Goal: Task Accomplishment & Management: Manage account settings

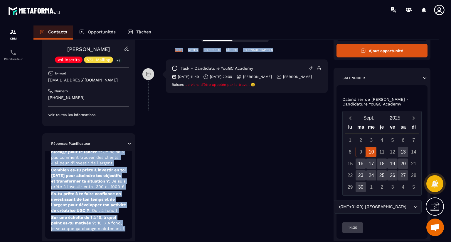
scroll to position [149, 0]
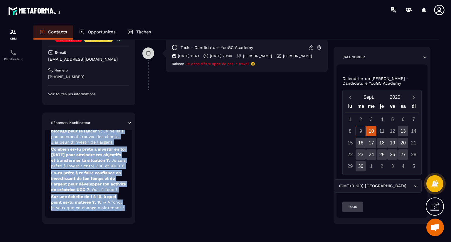
drag, startPoint x: 100, startPoint y: 212, endPoint x: 102, endPoint y: 234, distance: 22.7
click at [102, 234] on div "Revenir aux contacts Responsable [PERSON_NAME] [PERSON_NAME] vsl inscrits VSL M…" at bounding box center [236, 66] width 406 height 351
click at [111, 202] on span ": 10 → À fond, je veux que ça change maintenant !" at bounding box center [87, 205] width 73 height 10
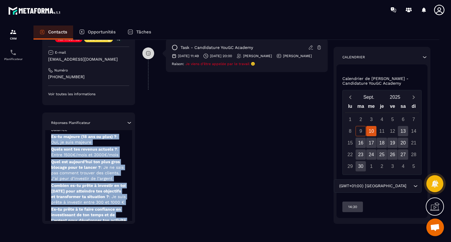
scroll to position [0, 0]
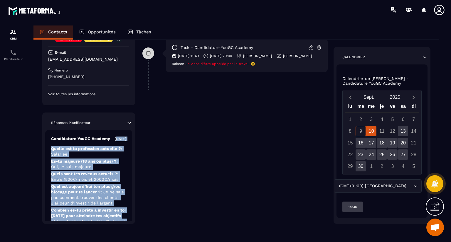
drag, startPoint x: 112, startPoint y: 203, endPoint x: 103, endPoint y: 148, distance: 55.8
click at [103, 148] on div "Candidature YouGC Academy [DATE] Quelle est ta profession actuelle ? : Salariée…" at bounding box center [88, 204] width 87 height 149
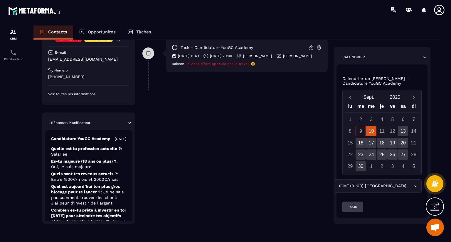
click at [99, 148] on div "Candidature YouGC Academy [DATE] Quelle est ta profession actuelle ? : Salariée…" at bounding box center [88, 204] width 87 height 149
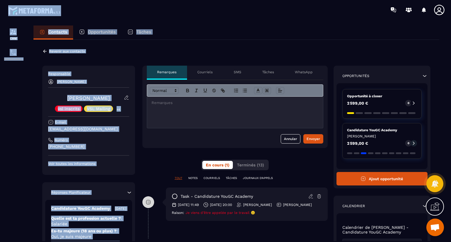
drag, startPoint x: 76, startPoint y: 189, endPoint x: 134, endPoint y: -26, distance: 222.2
click at [134, 0] on html "CRM Planificateur Contacts Opportunités Tâches Revenir aux contacts Responsable…" at bounding box center [225, 121] width 451 height 242
click at [45, 51] on icon at bounding box center [45, 51] width 4 height 3
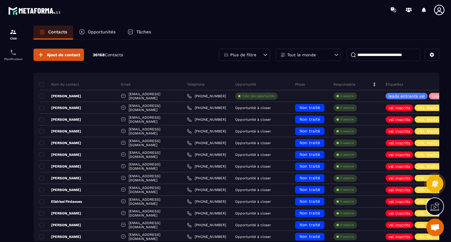
click at [372, 59] on input at bounding box center [383, 55] width 73 height 12
paste input "**********"
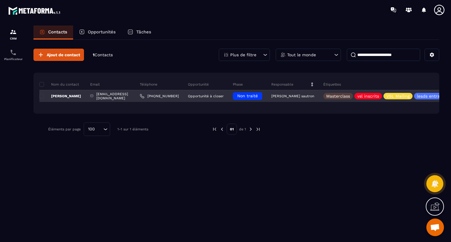
type input "**********"
click at [293, 96] on p "[PERSON_NAME] sautron" at bounding box center [292, 96] width 43 height 4
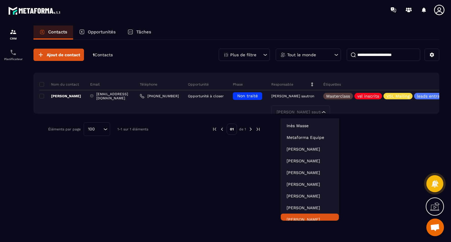
scroll to position [4, 0]
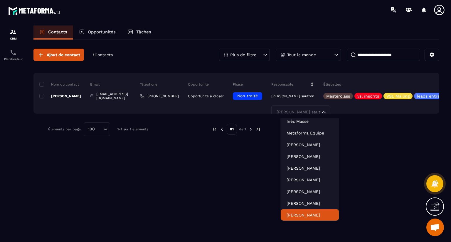
drag, startPoint x: 324, startPoint y: 151, endPoint x: 322, endPoint y: 239, distance: 88.4
click at [322, 239] on body "**********" at bounding box center [225, 121] width 451 height 242
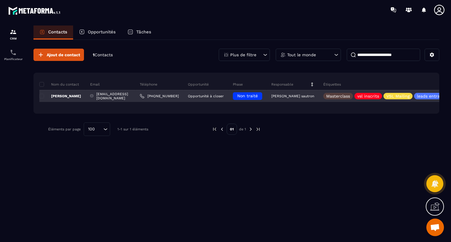
click at [293, 99] on div "[PERSON_NAME] sautron" at bounding box center [293, 96] width 52 height 12
click at [295, 95] on p "[PERSON_NAME] sautron" at bounding box center [292, 96] width 43 height 4
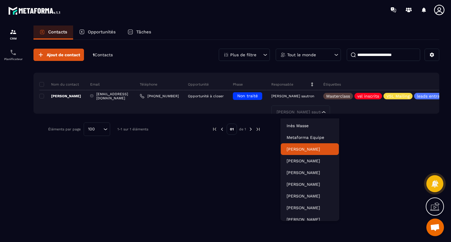
click at [160, 209] on div "**********" at bounding box center [236, 141] width 406 height 202
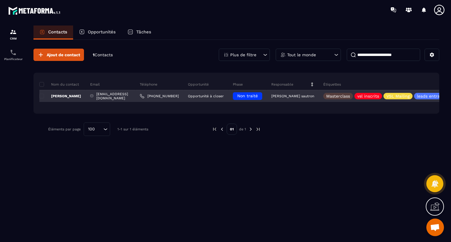
click at [59, 97] on p "[PERSON_NAME]" at bounding box center [60, 96] width 42 height 5
